Goal: Entertainment & Leisure: Browse casually

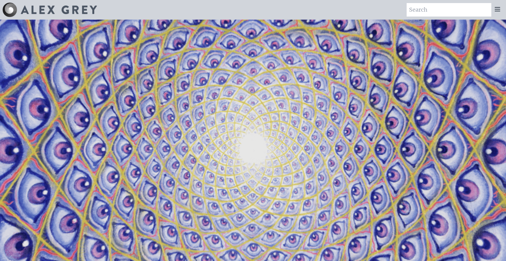
click at [499, 9] on icon at bounding box center [497, 9] width 5 height 4
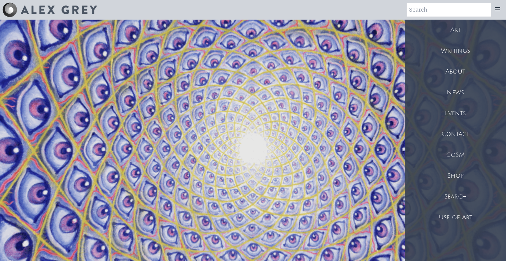
click at [455, 30] on div "Art" at bounding box center [455, 30] width 101 height 21
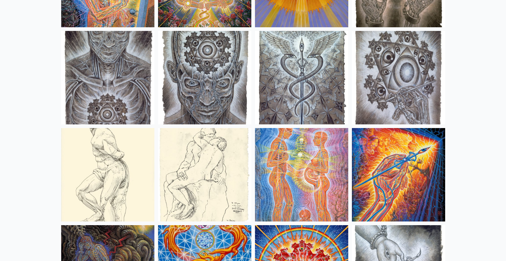
scroll to position [4648, 0]
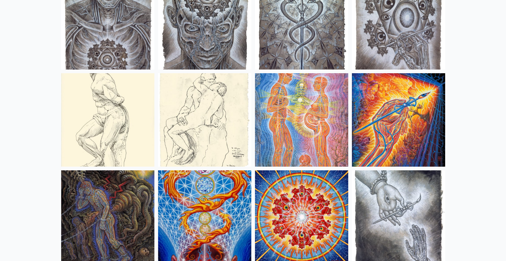
click at [301, 102] on img at bounding box center [301, 119] width 93 height 93
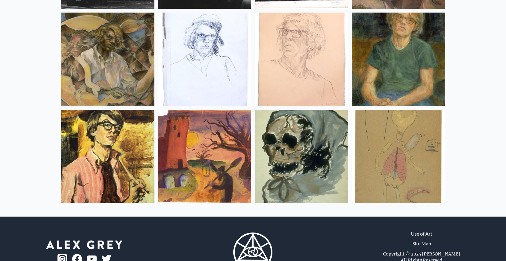
scroll to position [7792, 0]
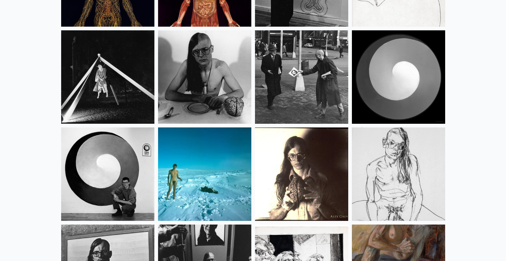
click at [187, 189] on img at bounding box center [204, 173] width 93 height 93
click at [220, 68] on img at bounding box center [204, 76] width 93 height 93
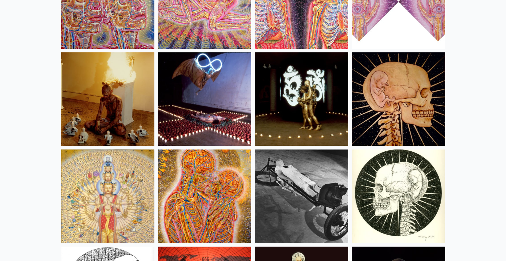
scroll to position [6834, 0]
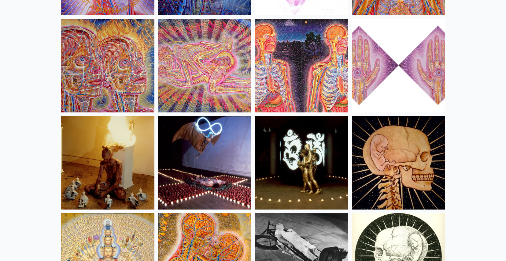
click at [212, 158] on img at bounding box center [204, 162] width 93 height 93
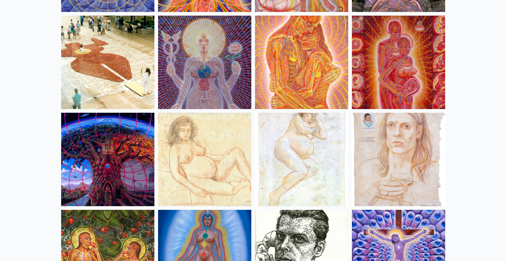
scroll to position [5755, 0]
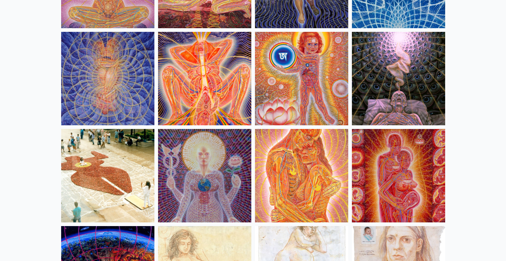
click at [321, 161] on img at bounding box center [301, 175] width 93 height 93
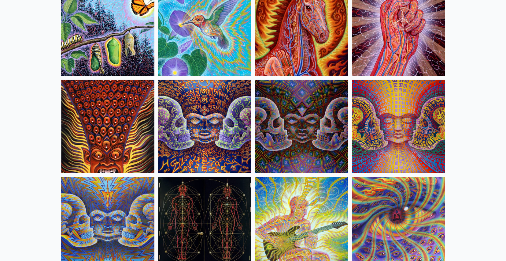
scroll to position [3094, 0]
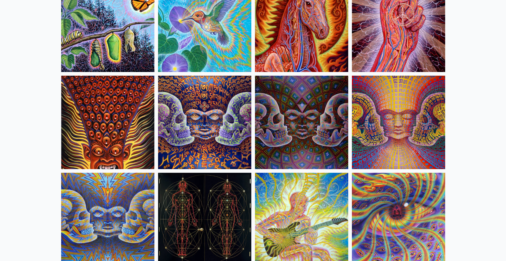
click at [212, 134] on img at bounding box center [204, 122] width 93 height 93
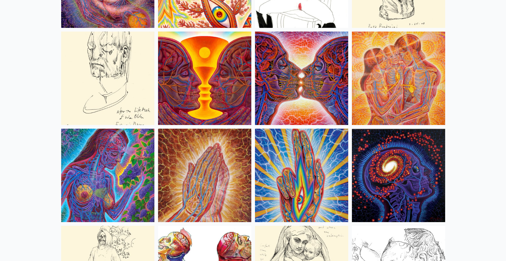
scroll to position [2042, 0]
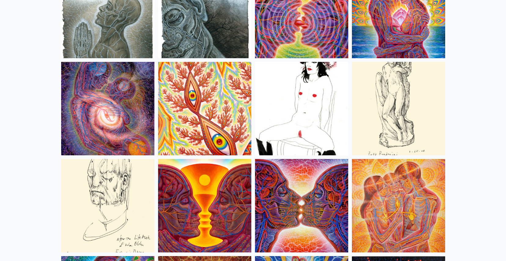
click at [381, 196] on img at bounding box center [398, 205] width 93 height 93
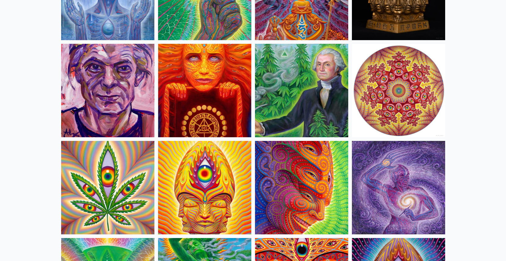
scroll to position [993, 0]
click at [276, 180] on img at bounding box center [301, 187] width 93 height 93
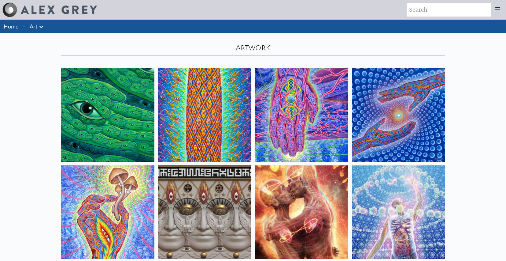
scroll to position [0, 0]
click at [109, 95] on img at bounding box center [107, 114] width 93 height 93
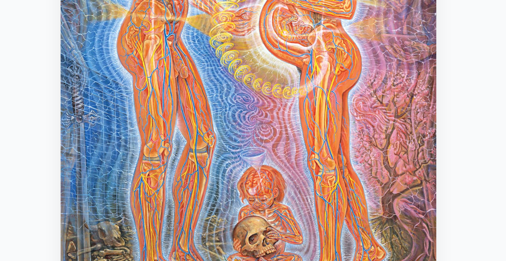
scroll to position [10, 0]
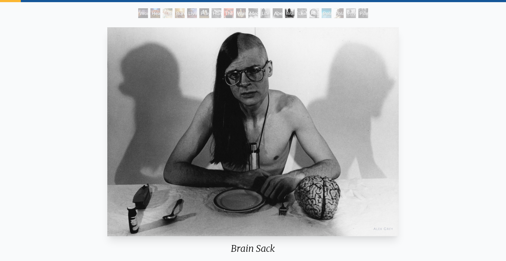
scroll to position [31, 0]
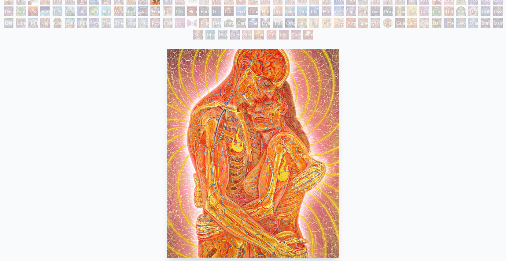
scroll to position [46, 0]
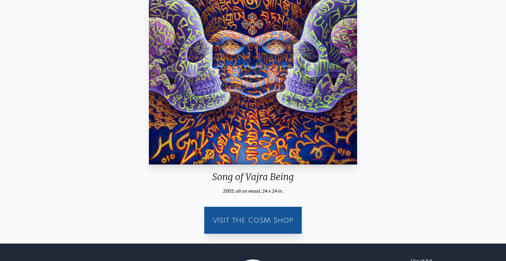
scroll to position [143, 0]
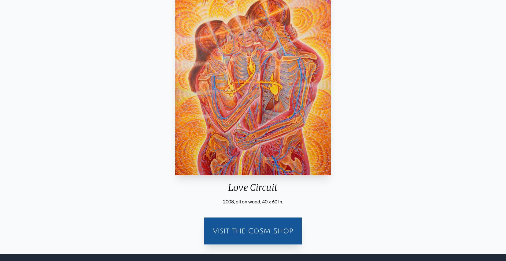
scroll to position [50, 0]
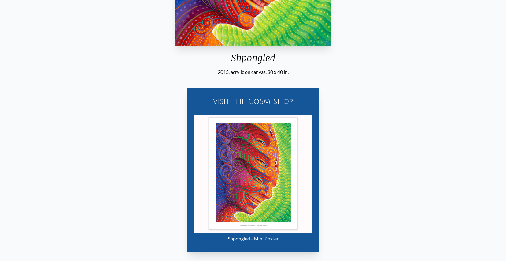
scroll to position [257, 0]
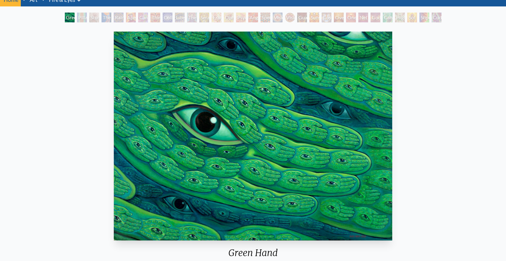
scroll to position [33, 0]
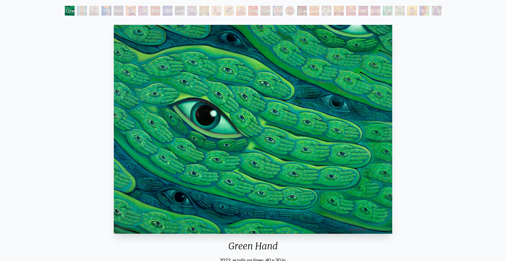
click at [81, 8] on div "Pillar of Awareness" at bounding box center [82, 11] width 10 height 10
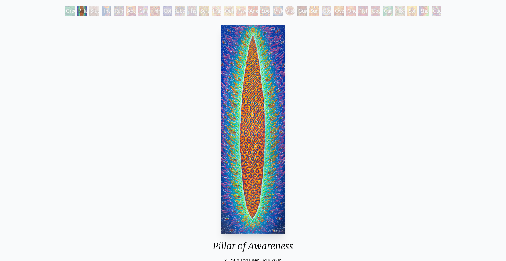
click at [111, 13] on div "The Torch" at bounding box center [107, 11] width 10 height 10
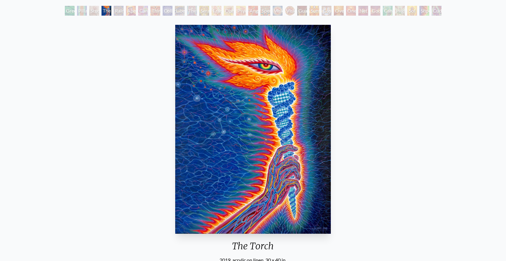
click at [114, 12] on div "Rainbow Eye Ripple" at bounding box center [119, 11] width 10 height 10
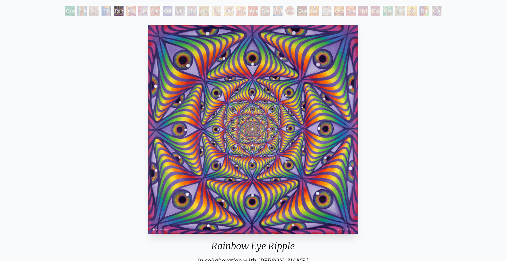
click at [140, 11] on div "Cannabis Sutra" at bounding box center [143, 11] width 10 height 10
click at [216, 11] on div "Fractal Eyes" at bounding box center [217, 11] width 10 height 10
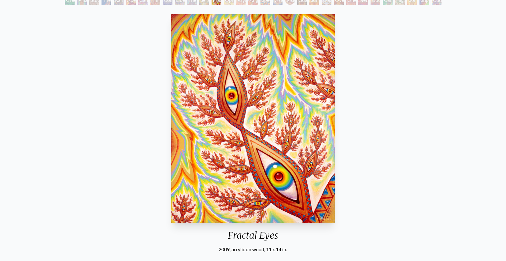
scroll to position [91, 0]
